Goal: Find specific fact: Find specific fact

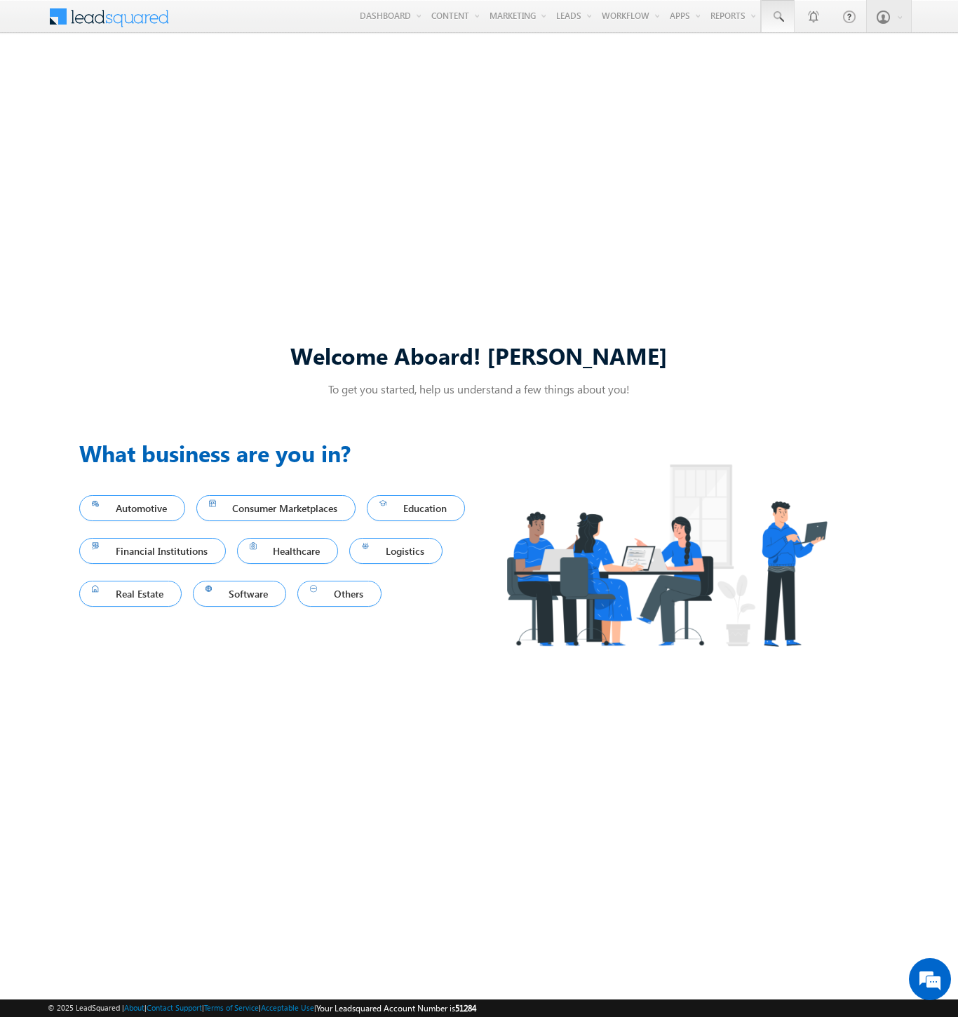
click at [777, 17] on span at bounding box center [778, 17] width 14 height 14
type input "8979106683"
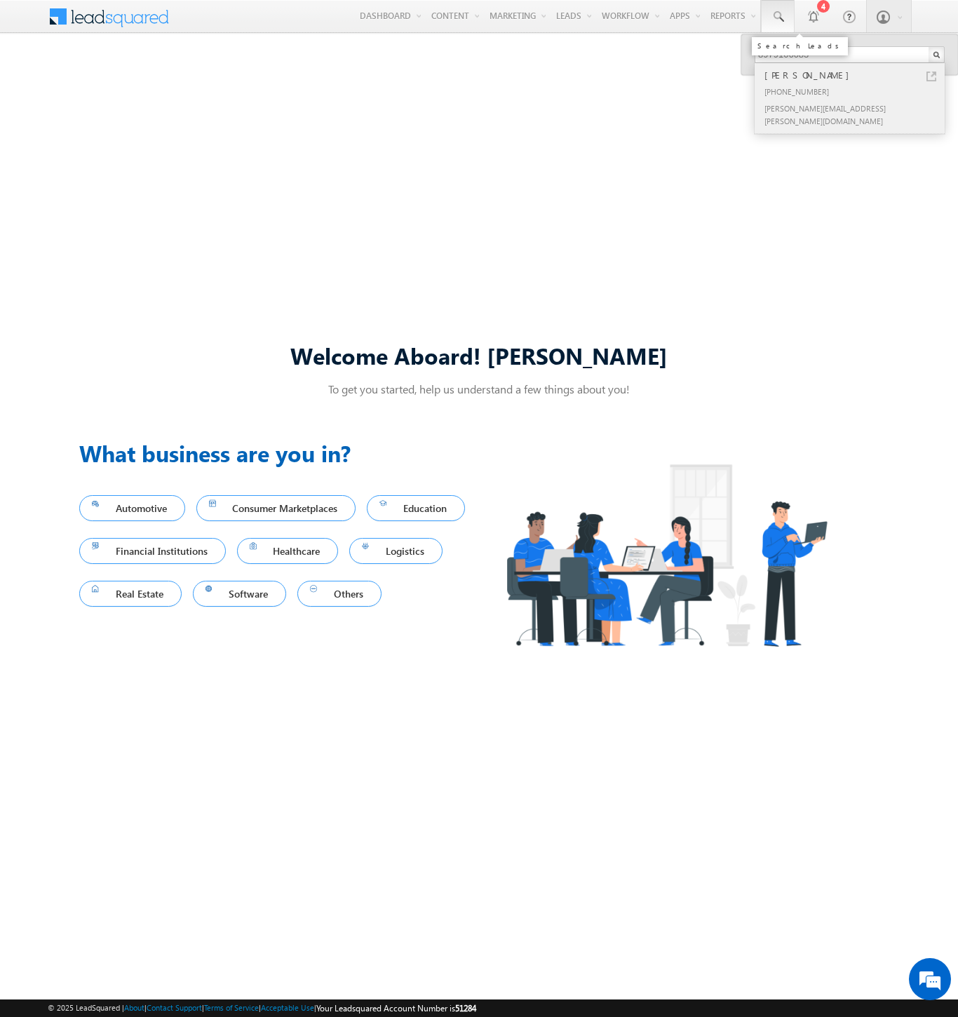
click at [855, 75] on div "[PERSON_NAME]" at bounding box center [855, 74] width 188 height 15
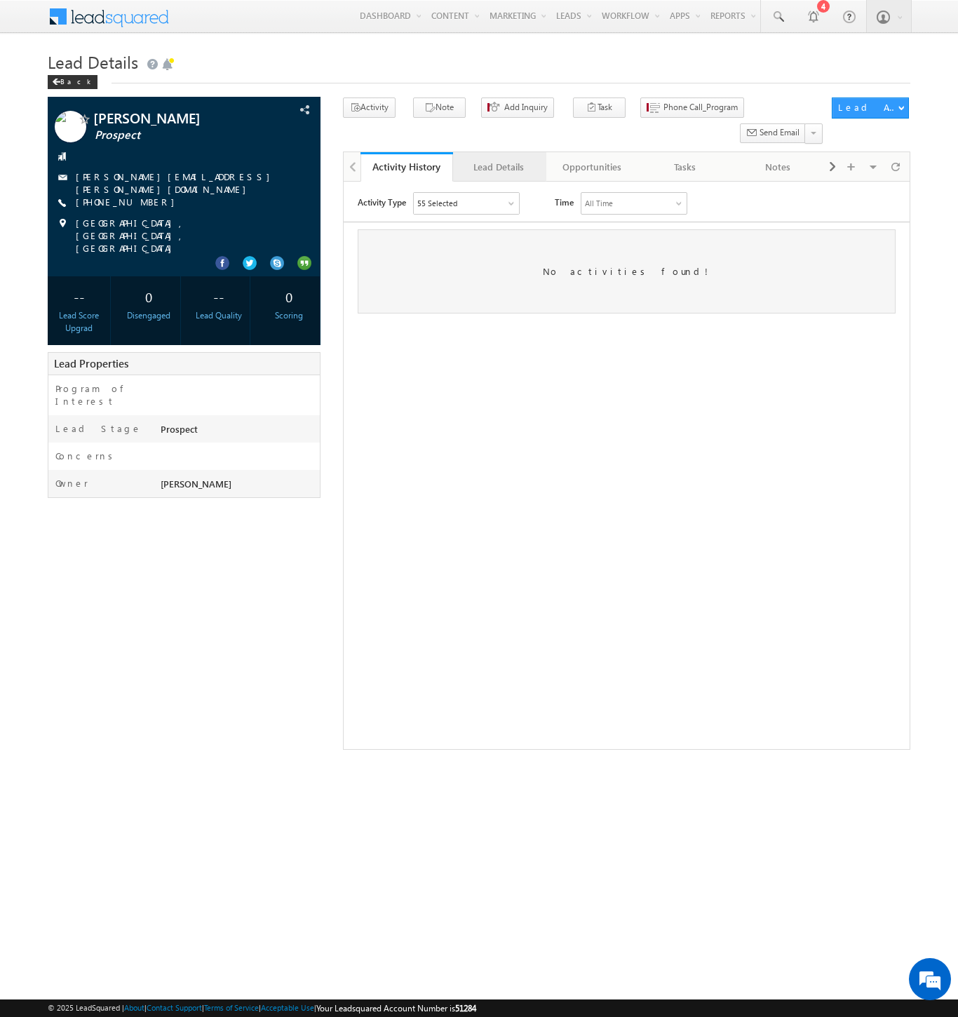
click at [499, 158] on div "Lead Details" at bounding box center [498, 166] width 69 height 17
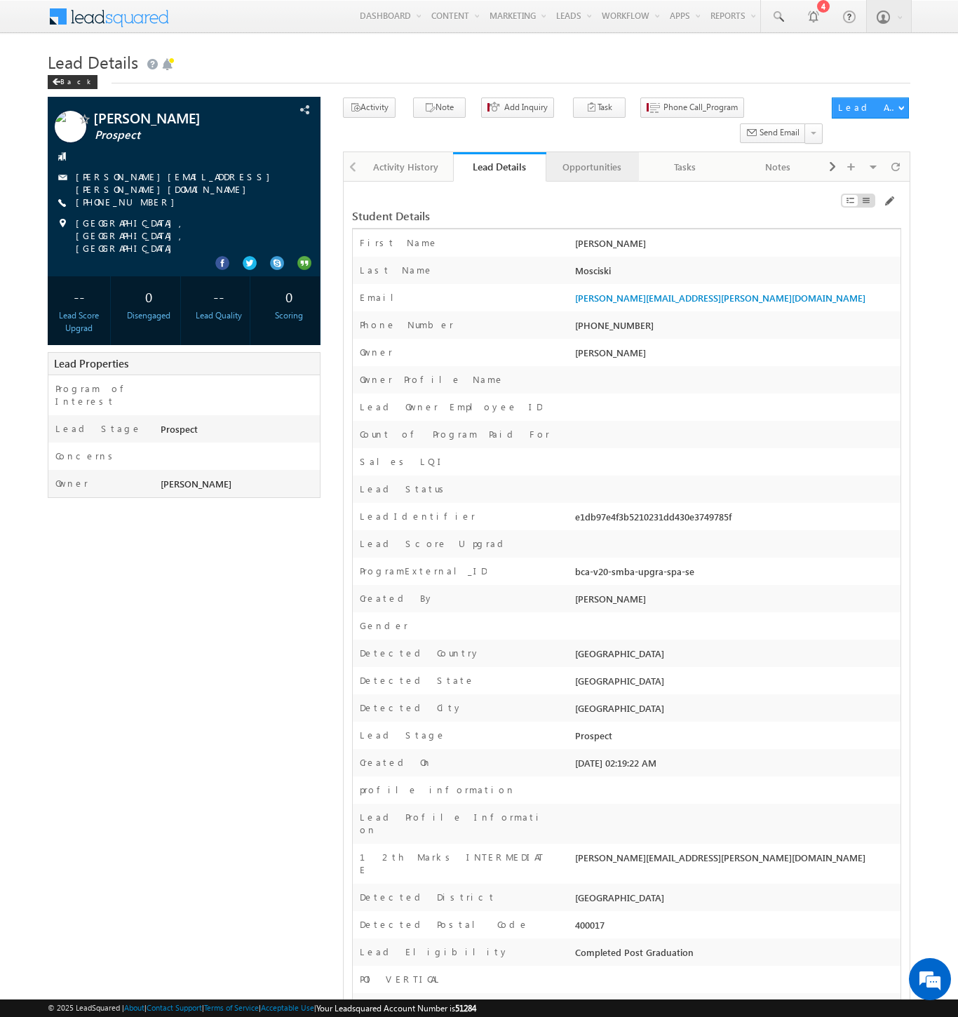
click at [591, 158] on div "Opportunities" at bounding box center [591, 166] width 69 height 17
